Goal: Task Accomplishment & Management: Use online tool/utility

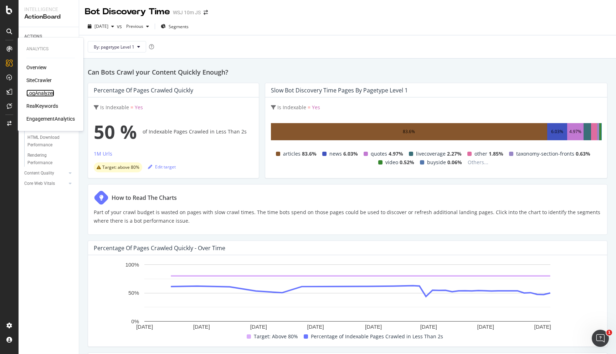
click at [42, 91] on div "LogAnalyzer" at bounding box center [40, 93] width 28 height 7
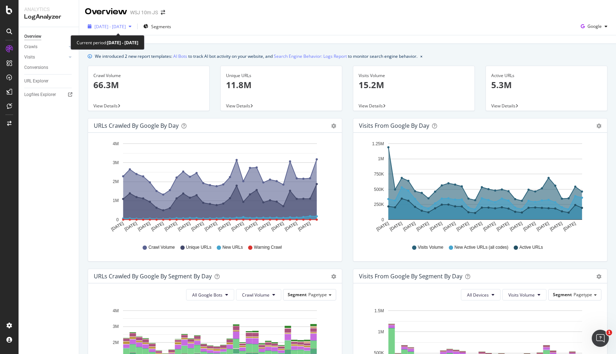
click at [126, 27] on span "2025 Jul. 21st - Aug. 19th" at bounding box center [110, 27] width 31 height 6
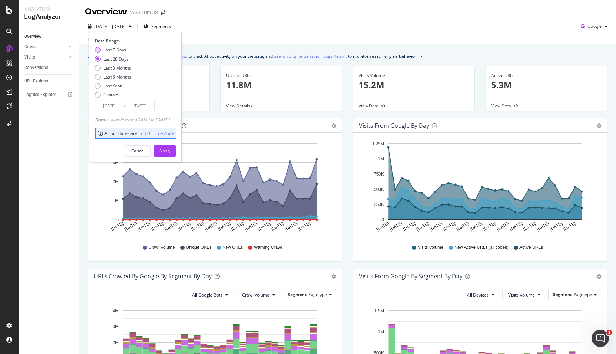
click at [120, 52] on div "Last 7 Days" at bounding box center [114, 50] width 23 height 6
type input "2025/08/13"
click at [171, 149] on div "Apply" at bounding box center [164, 151] width 11 height 6
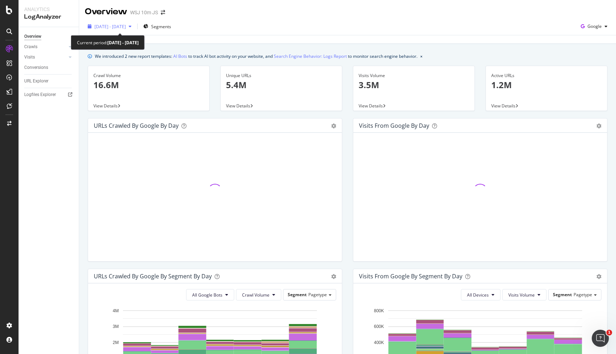
click at [126, 26] on span "2025 Aug. 13th - Aug. 19th" at bounding box center [110, 27] width 31 height 6
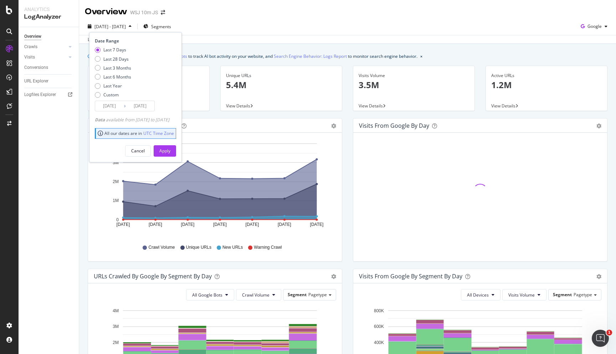
click at [142, 106] on input "2025/08/19" at bounding box center [140, 106] width 29 height 10
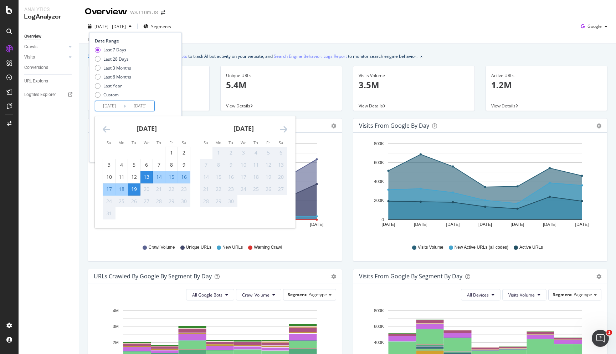
click at [147, 189] on div "20" at bounding box center [147, 189] width 12 height 7
click at [349, 34] on div "2025 Aug. 13th - Aug. 19th Segments Date Range Last 7 Days Last 28 Days Last 3 …" at bounding box center [347, 28] width 537 height 14
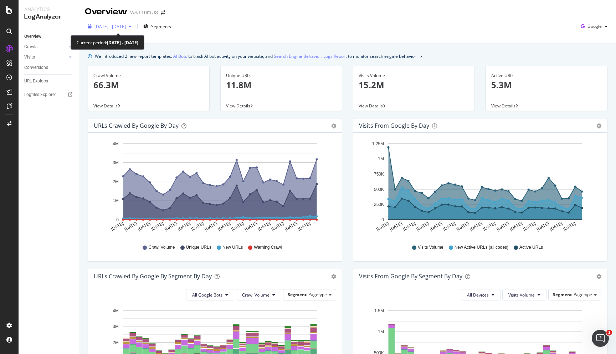
click at [132, 31] on div "2025 Jul. 21st - Aug. 19th" at bounding box center [110, 26] width 50 height 11
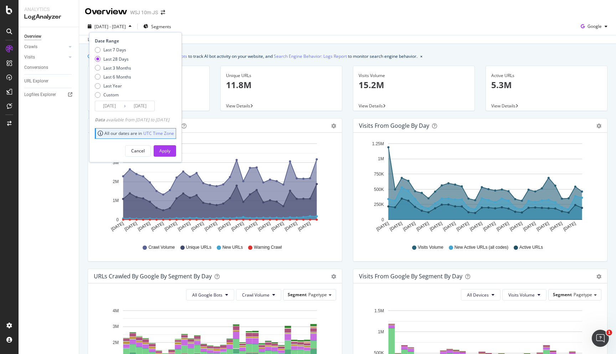
click at [130, 107] on input "2025/08/19" at bounding box center [140, 106] width 29 height 10
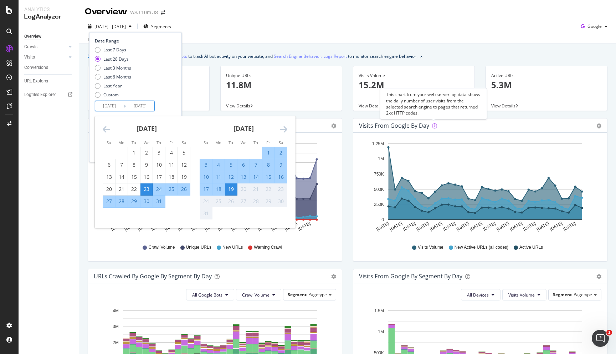
click at [436, 113] on div "This chart from your web server log data shows the daily number of user visits …" at bounding box center [433, 103] width 95 height 25
